Goal: Use online tool/utility: Utilize a website feature to perform a specific function

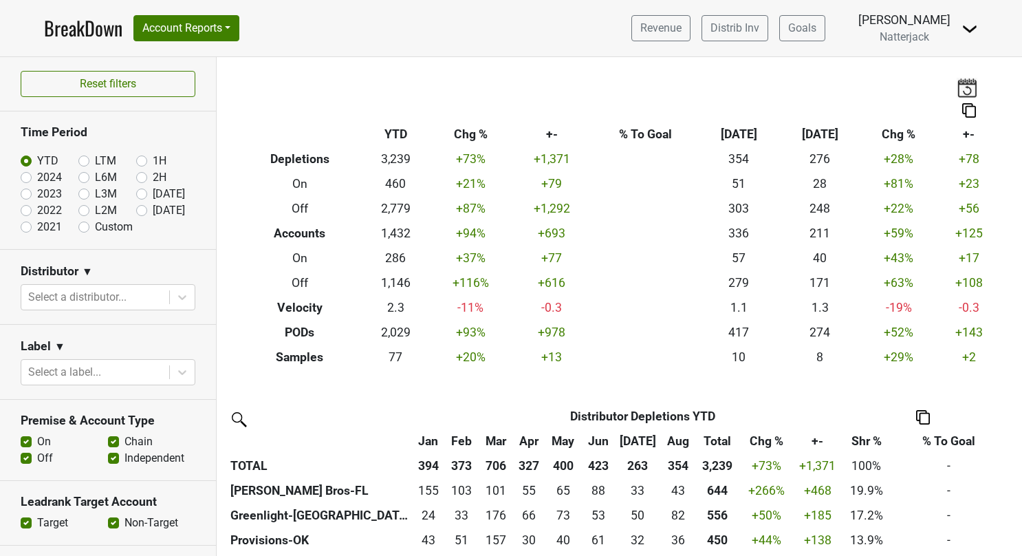
click at [99, 23] on link "BreakDown" at bounding box center [83, 28] width 78 height 29
click at [37, 453] on label "Off" at bounding box center [45, 458] width 16 height 17
click at [28, 453] on input "Off" at bounding box center [26, 457] width 11 height 14
checkbox input "false"
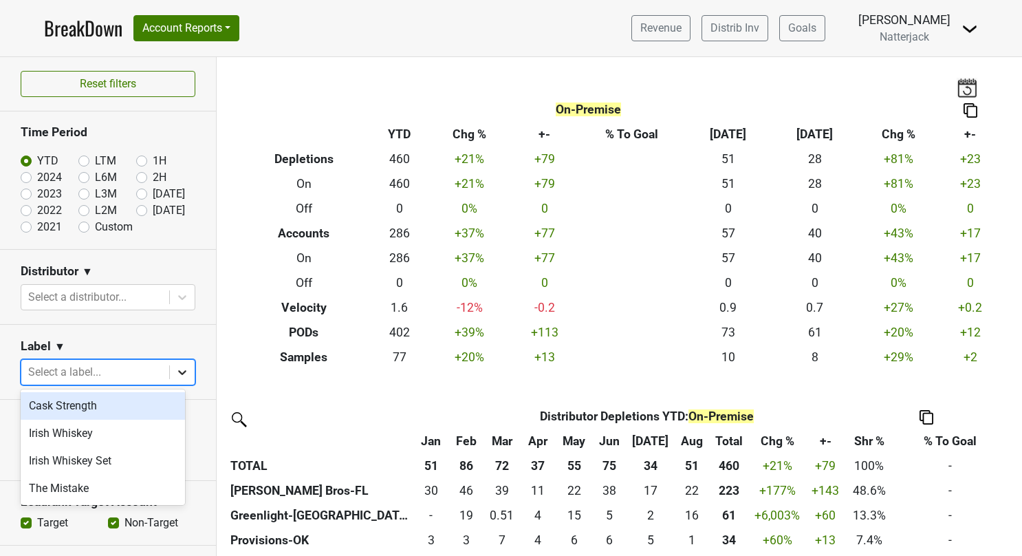
click at [170, 370] on div at bounding box center [182, 372] width 25 height 25
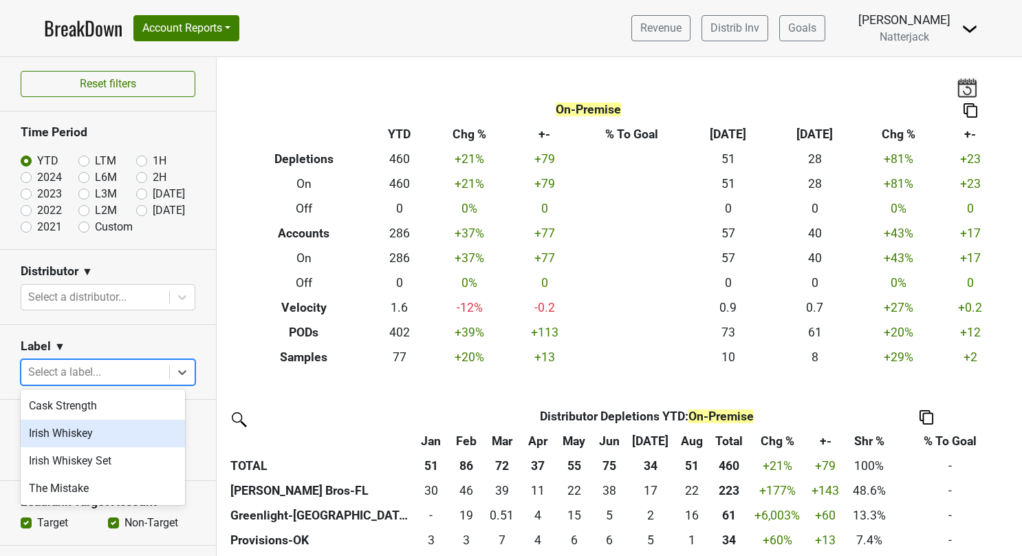
click at [140, 439] on div "Irish Whiskey" at bounding box center [103, 434] width 164 height 28
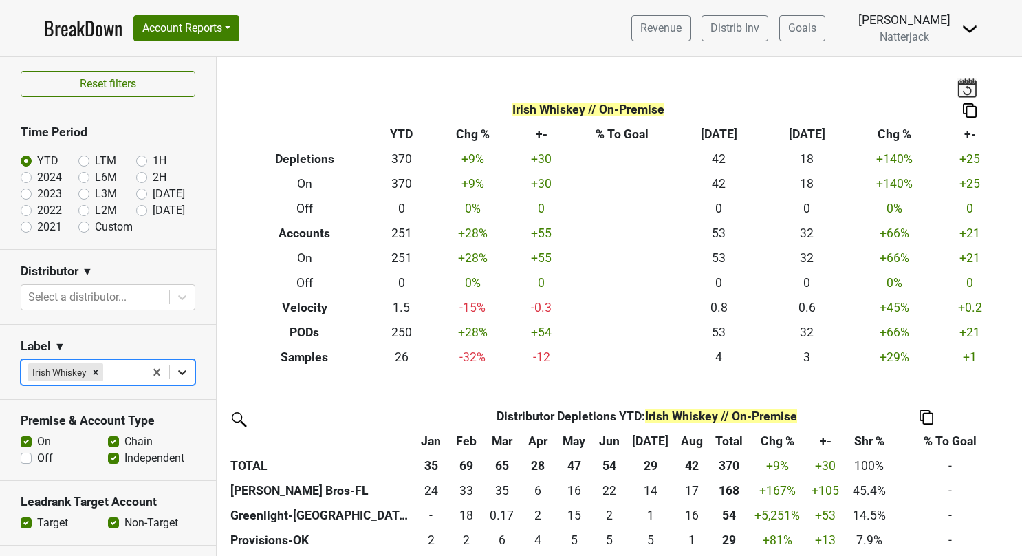
click at [178, 371] on icon at bounding box center [182, 372] width 8 height 5
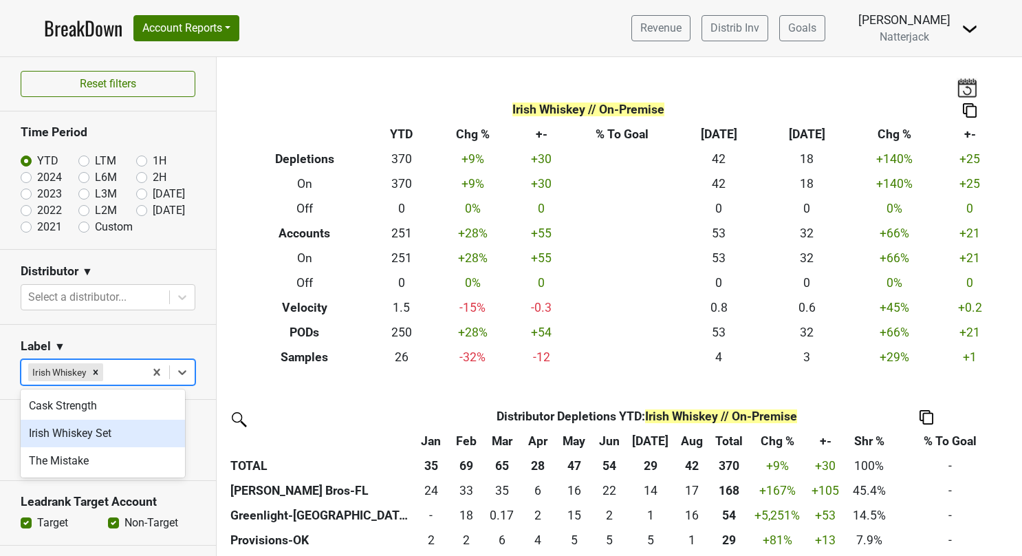
click at [133, 432] on div "Irish Whiskey Set" at bounding box center [103, 434] width 164 height 28
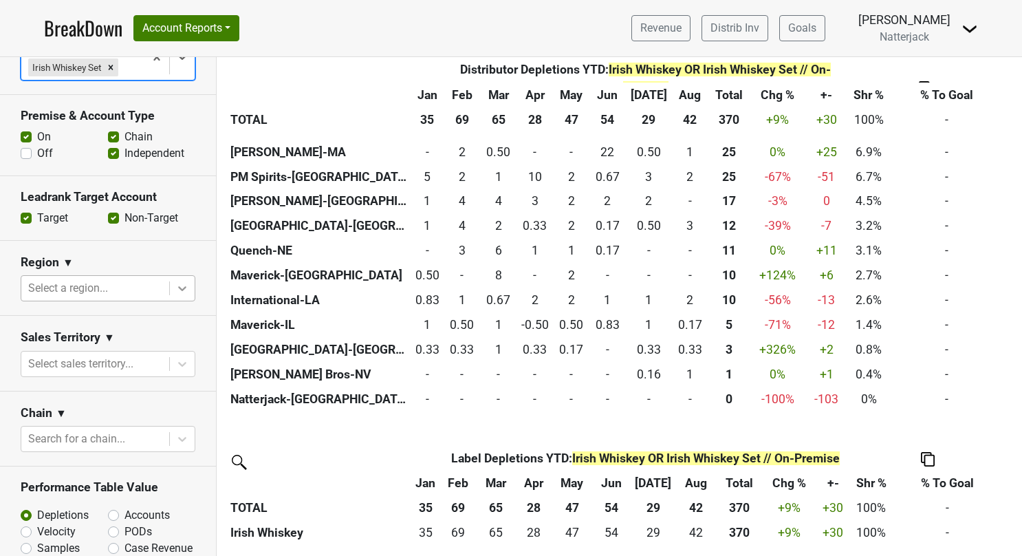
scroll to position [344, 0]
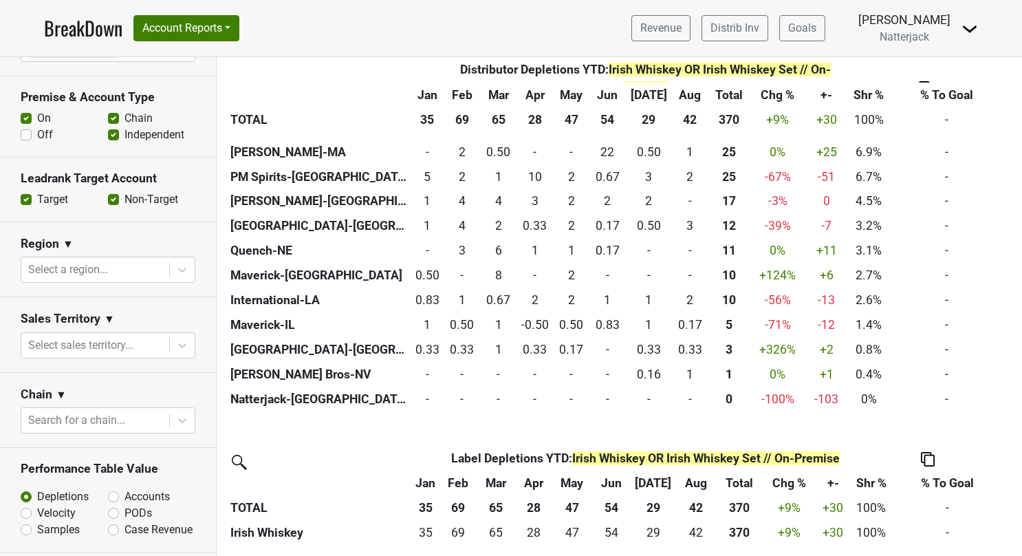
click at [125, 490] on label "Accounts" at bounding box center [147, 496] width 45 height 17
click at [108, 490] on input "Accounts" at bounding box center [149, 495] width 83 height 14
radio input "true"
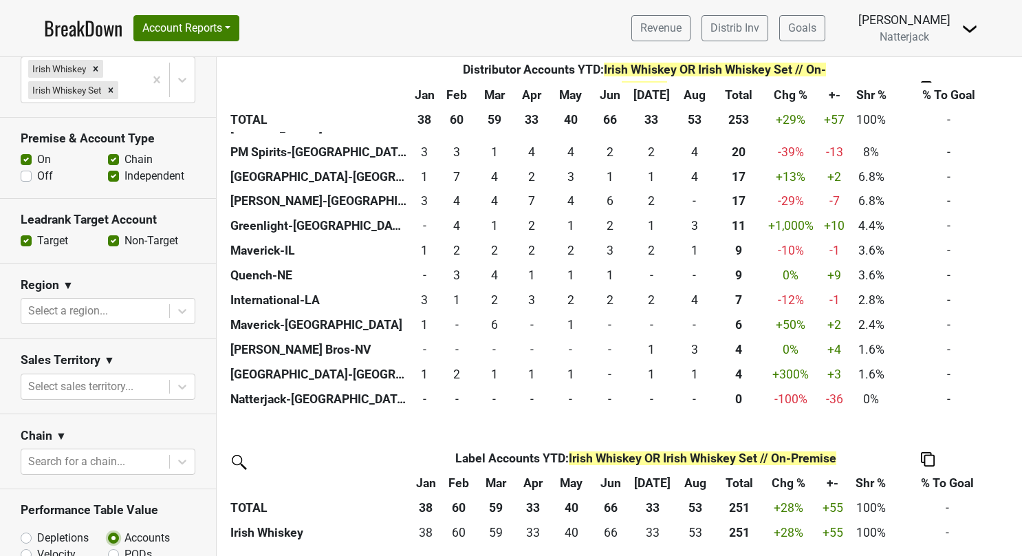
scroll to position [275, 0]
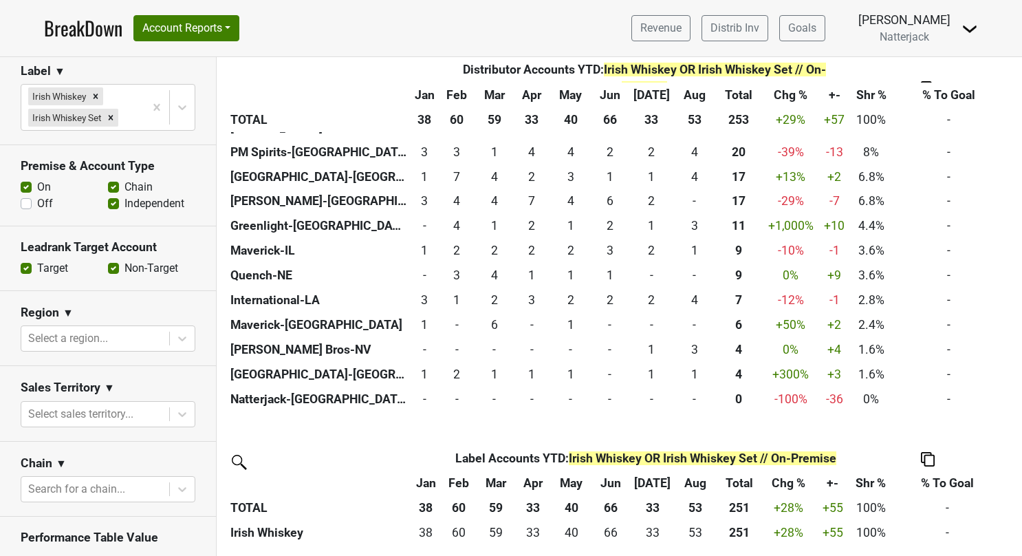
click at [37, 184] on label "On" at bounding box center [44, 187] width 14 height 17
click at [25, 184] on input "On" at bounding box center [26, 186] width 11 height 14
checkbox input "false"
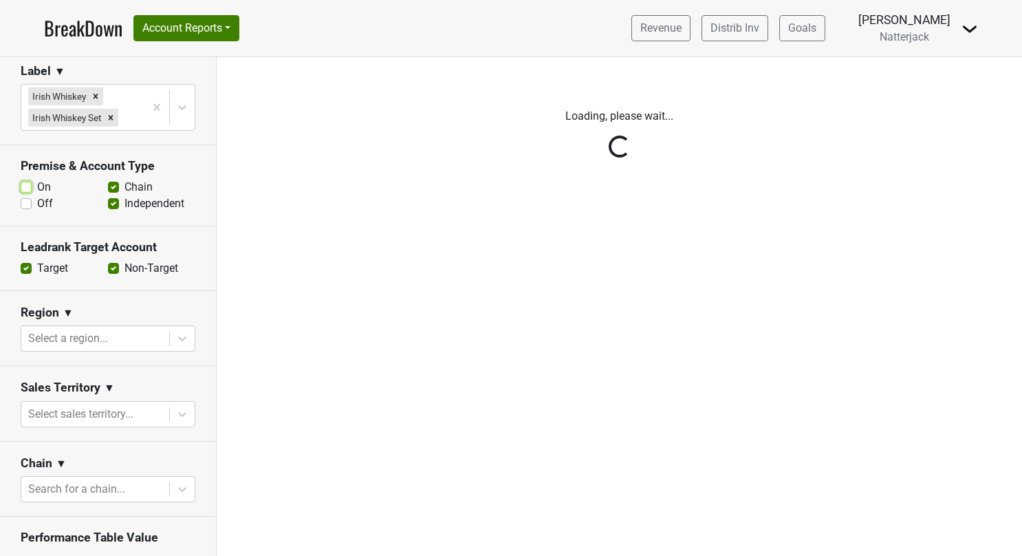
scroll to position [0, 0]
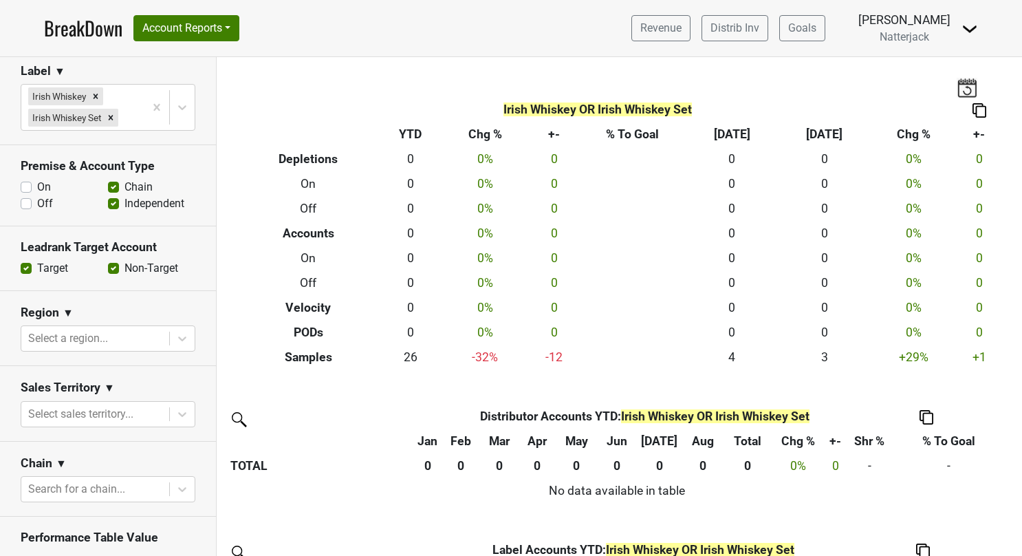
click at [37, 202] on label "Off" at bounding box center [45, 203] width 16 height 17
click at [28, 202] on input "Off" at bounding box center [26, 202] width 11 height 14
checkbox input "true"
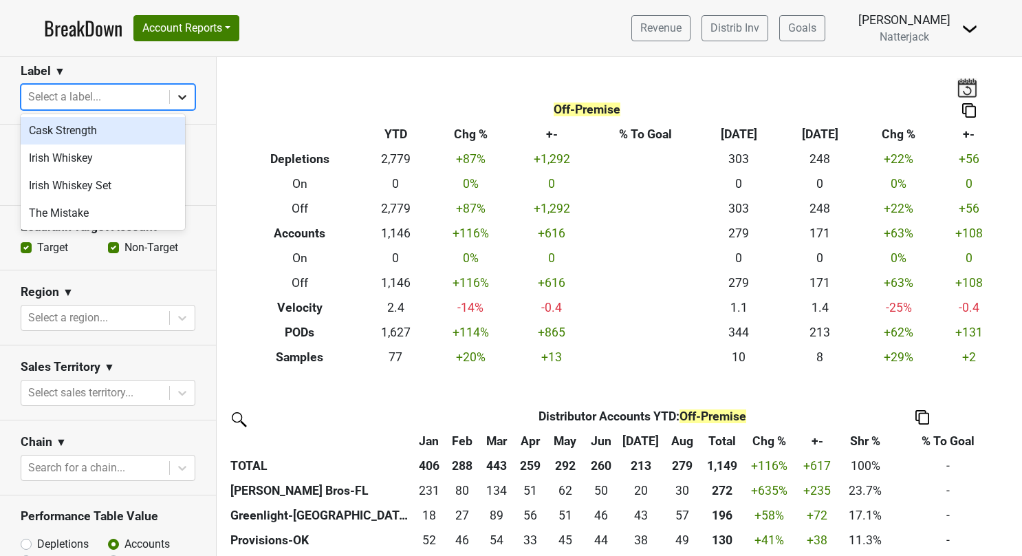
click at [175, 93] on icon at bounding box center [182, 97] width 14 height 14
click at [103, 133] on div "Cask Strength" at bounding box center [103, 131] width 164 height 28
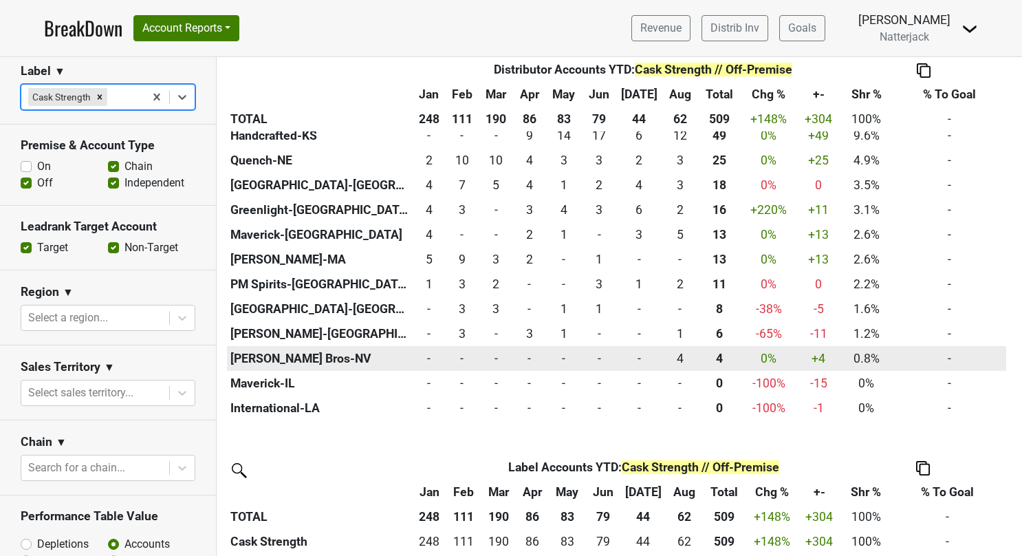
scroll to position [438, 0]
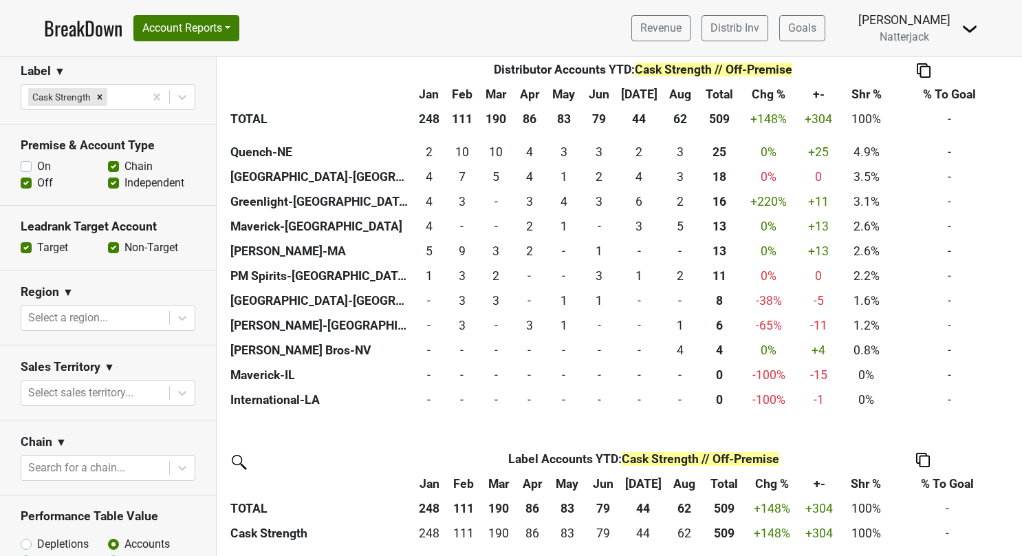
click at [37, 162] on label "On" at bounding box center [44, 166] width 14 height 17
click at [30, 162] on input "On" at bounding box center [26, 165] width 11 height 14
checkbox input "true"
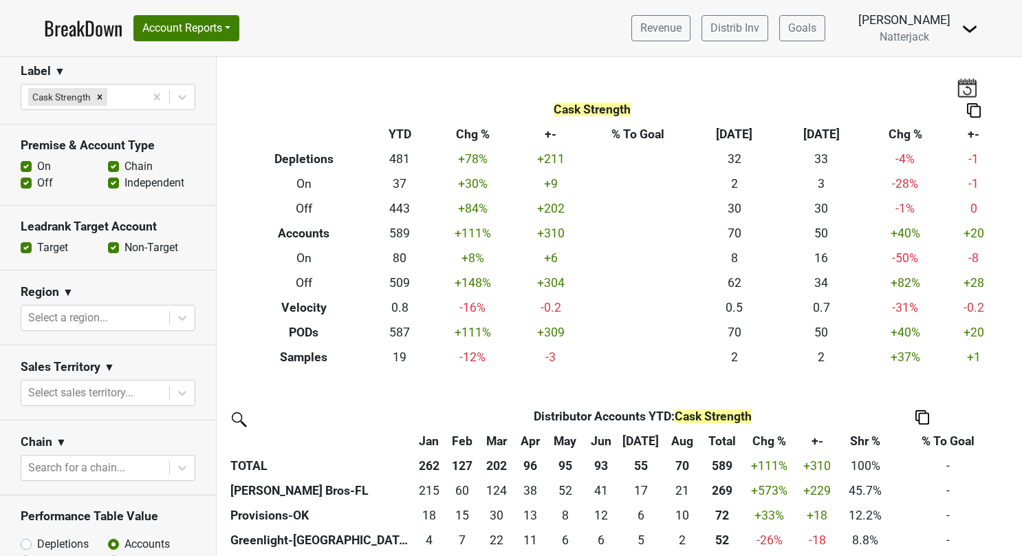
click at [37, 187] on label "Off" at bounding box center [45, 183] width 16 height 17
click at [28, 187] on input "Off" at bounding box center [26, 182] width 11 height 14
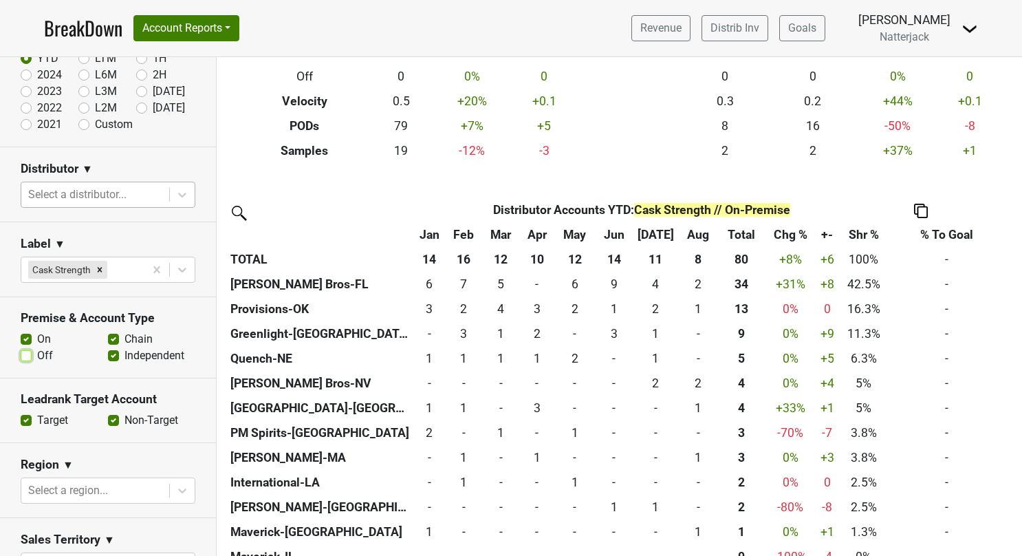
scroll to position [69, 0]
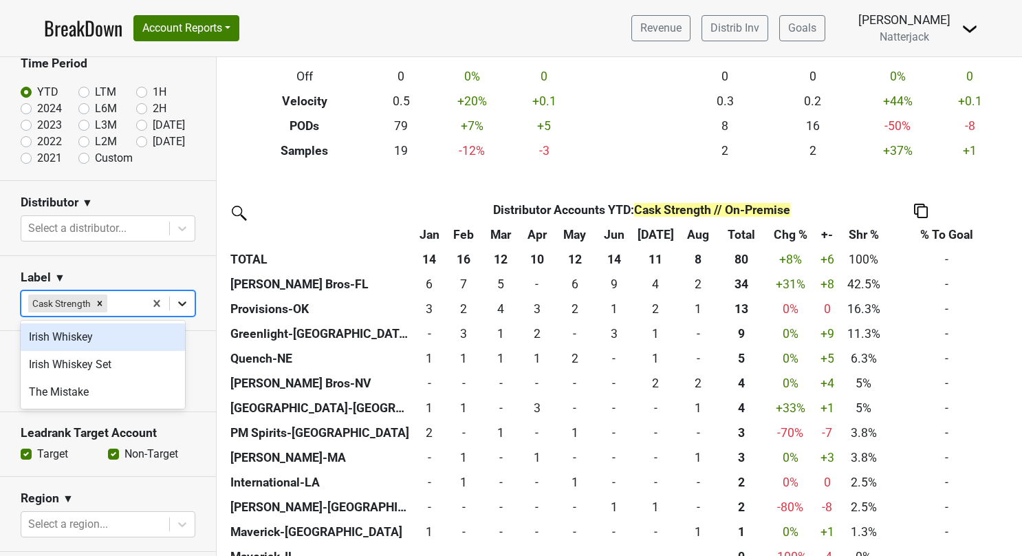
click at [178, 297] on icon at bounding box center [182, 304] width 14 height 14
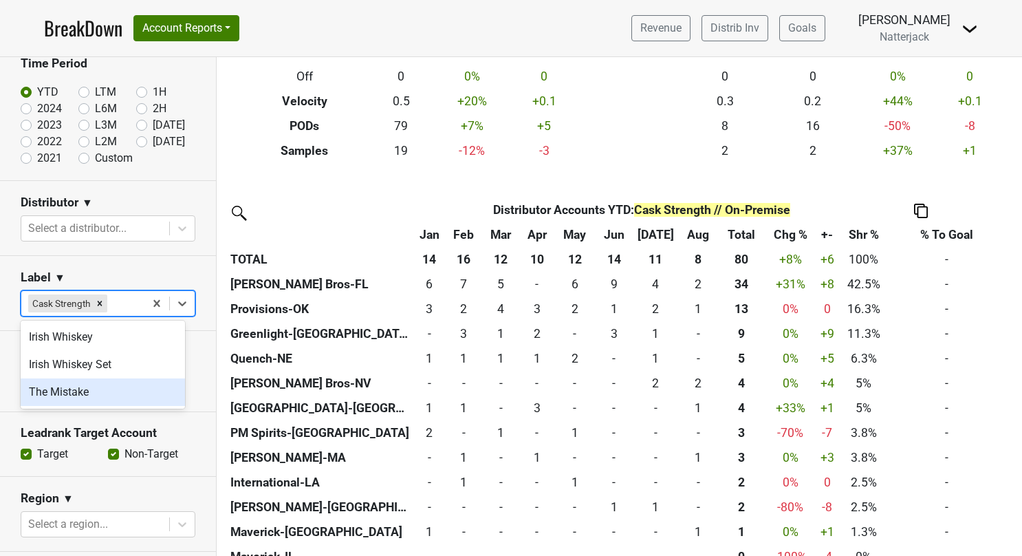
click at [128, 386] on div "The Mistake" at bounding box center [103, 392] width 164 height 28
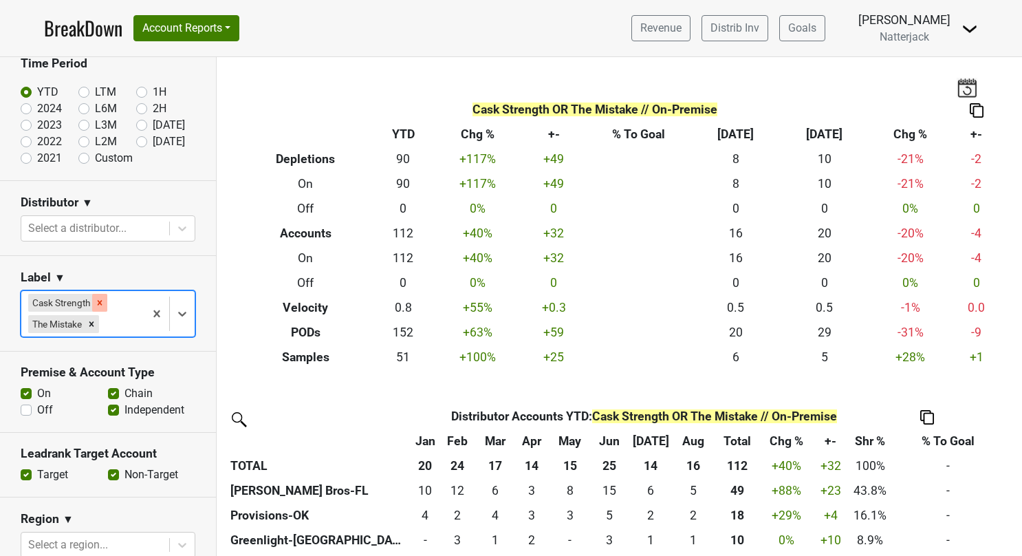
click at [98, 298] on icon "Remove Cask Strength" at bounding box center [100, 303] width 10 height 10
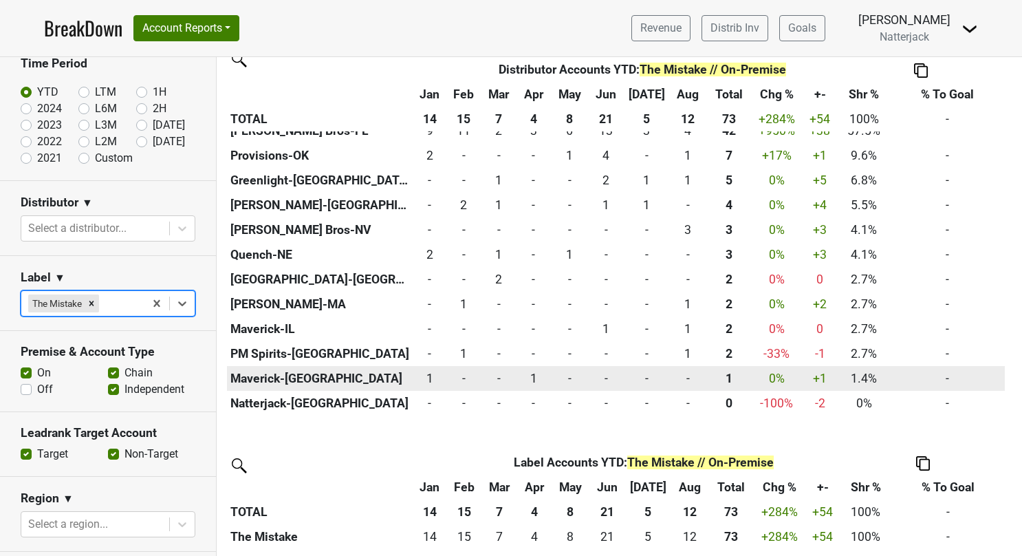
scroll to position [363, 0]
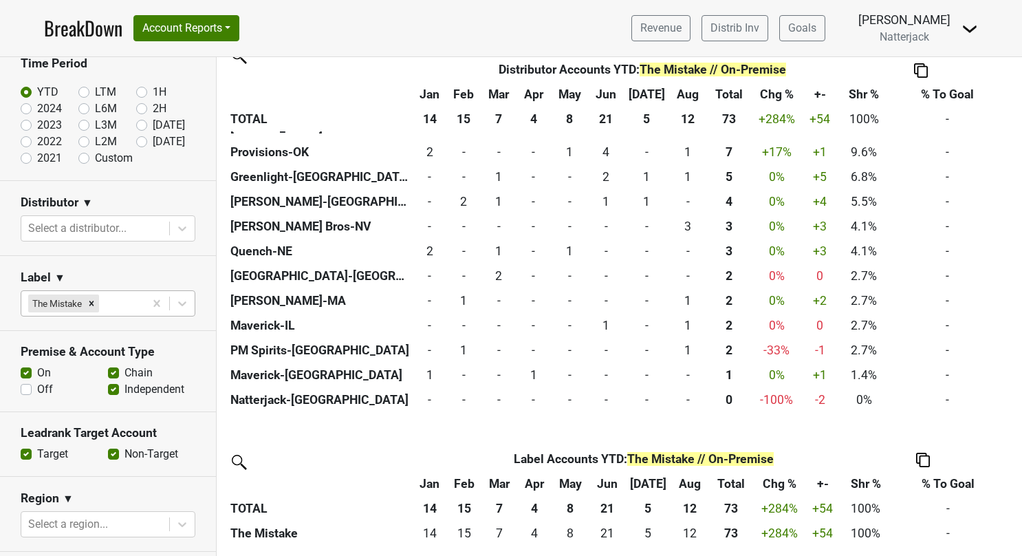
click at [37, 389] on label "Off" at bounding box center [45, 389] width 16 height 17
click at [23, 389] on input "Off" at bounding box center [26, 388] width 11 height 14
checkbox input "true"
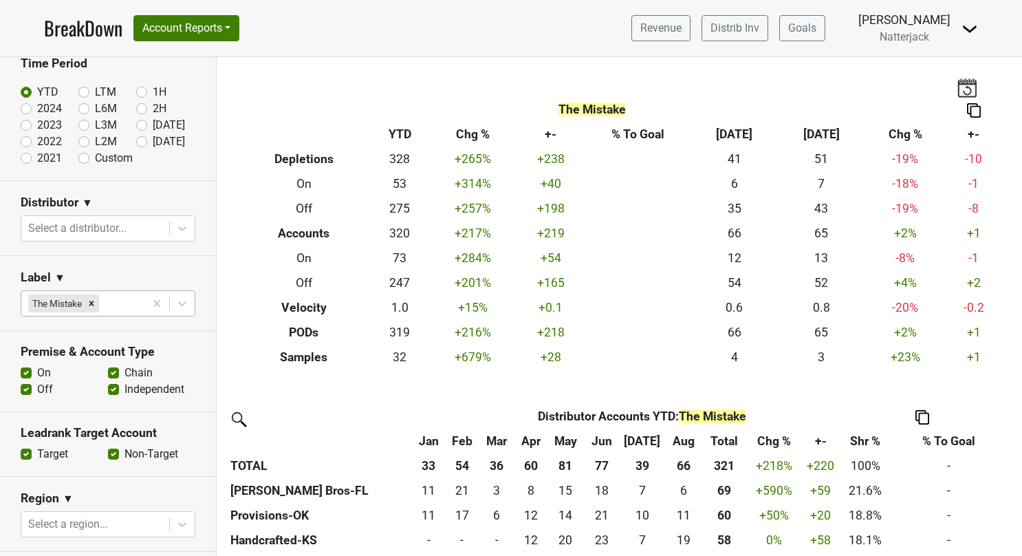
click at [19, 374] on section "Premise & Account Type On Off Chain Independent" at bounding box center [108, 371] width 216 height 81
click at [37, 371] on label "On" at bounding box center [44, 373] width 14 height 17
click at [22, 371] on input "On" at bounding box center [26, 372] width 11 height 14
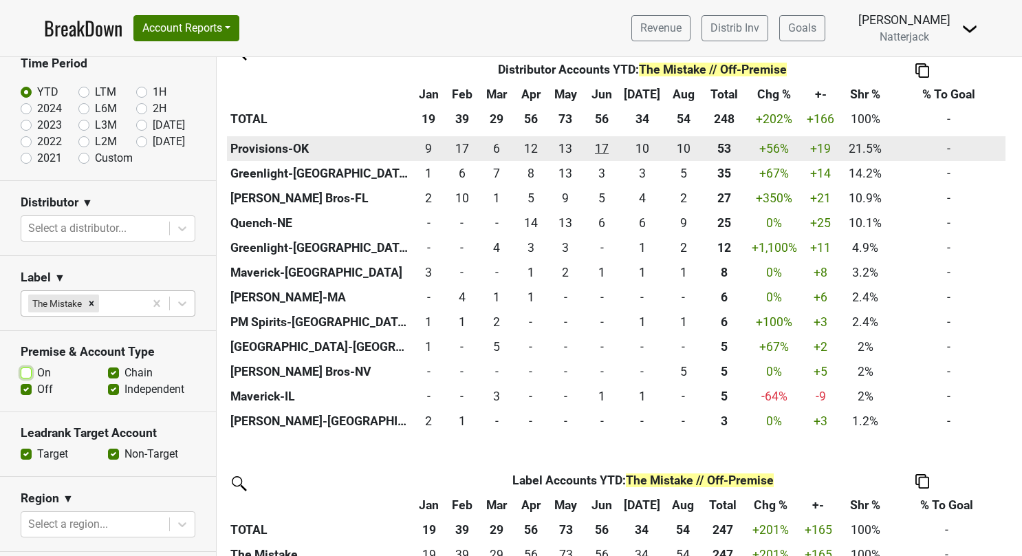
scroll to position [388, 0]
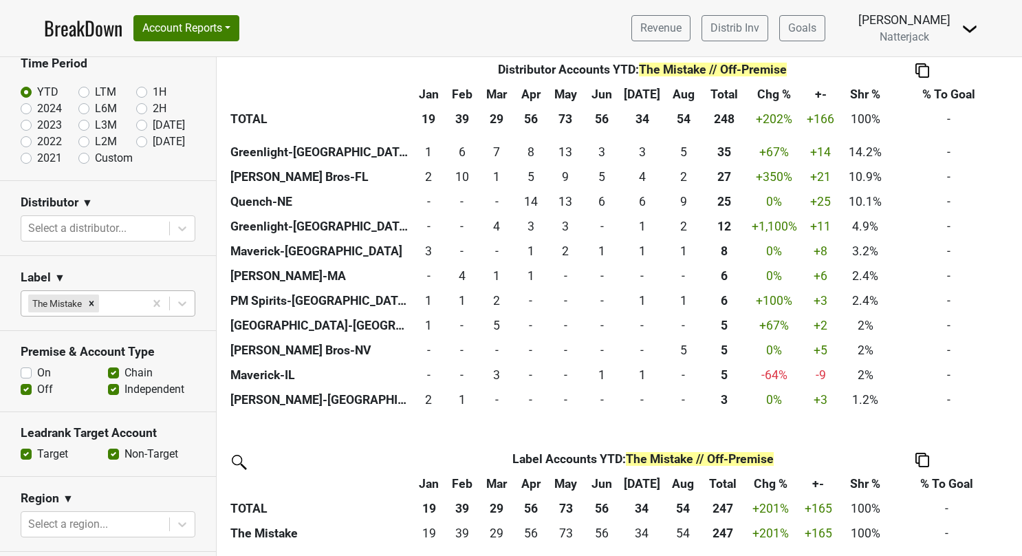
click at [37, 369] on label "On" at bounding box center [44, 373] width 14 height 17
click at [29, 369] on input "On" at bounding box center [26, 372] width 11 height 14
checkbox input "true"
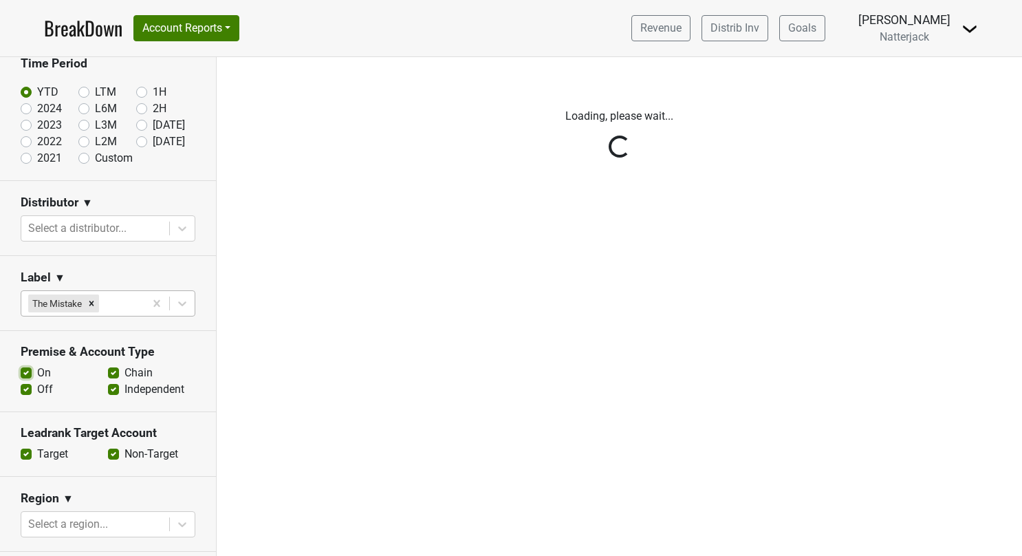
scroll to position [0, 0]
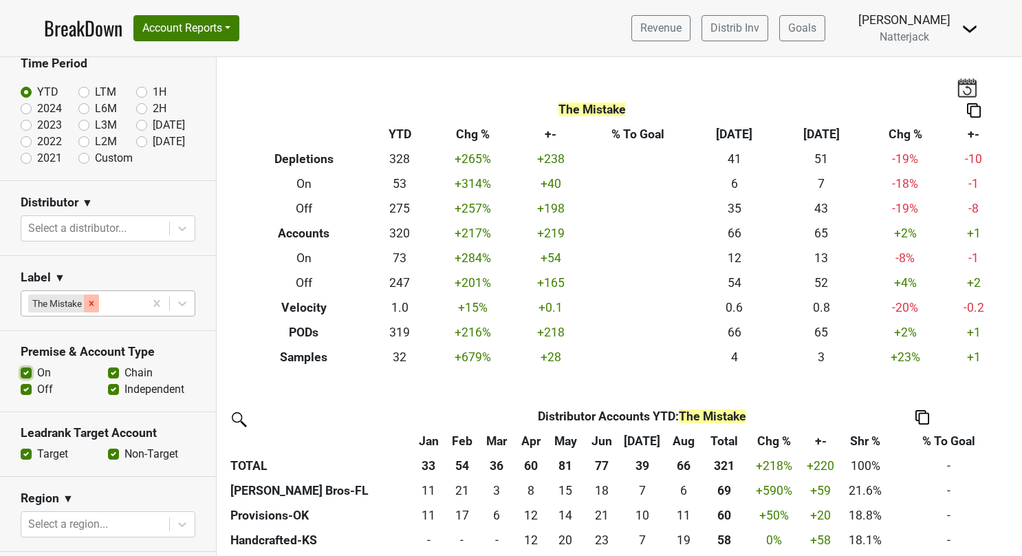
click at [92, 300] on icon "Remove The Mistake" at bounding box center [92, 304] width 10 height 10
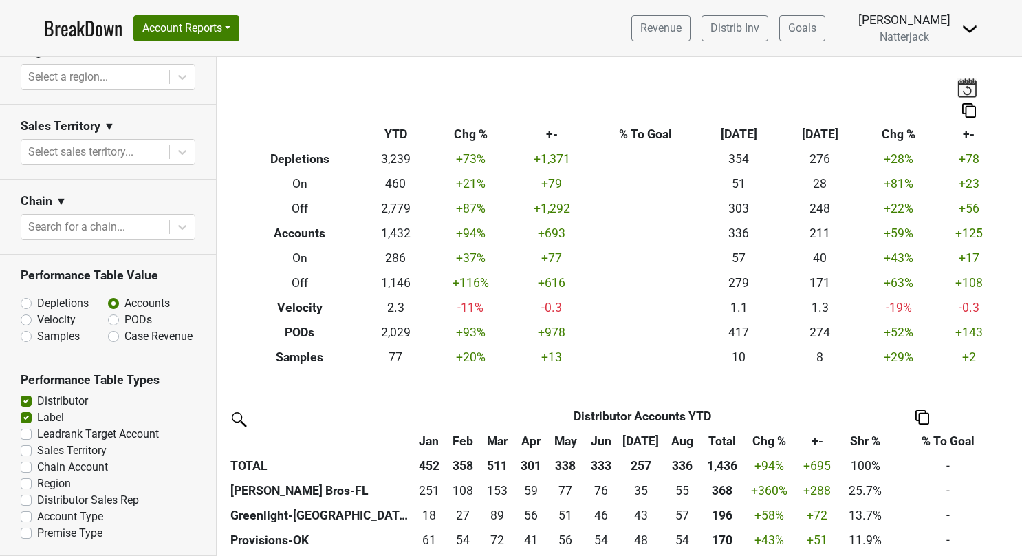
scroll to position [530, 0]
click at [125, 312] on label "PODs" at bounding box center [139, 320] width 28 height 17
click at [108, 312] on input "PODs" at bounding box center [149, 319] width 83 height 14
radio input "true"
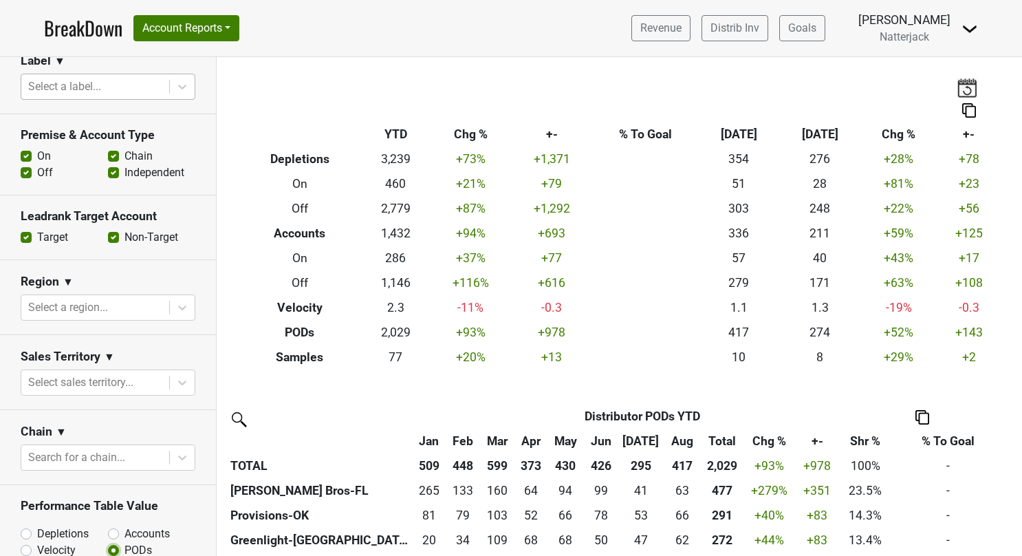
scroll to position [255, 0]
